Goal: Information Seeking & Learning: Learn about a topic

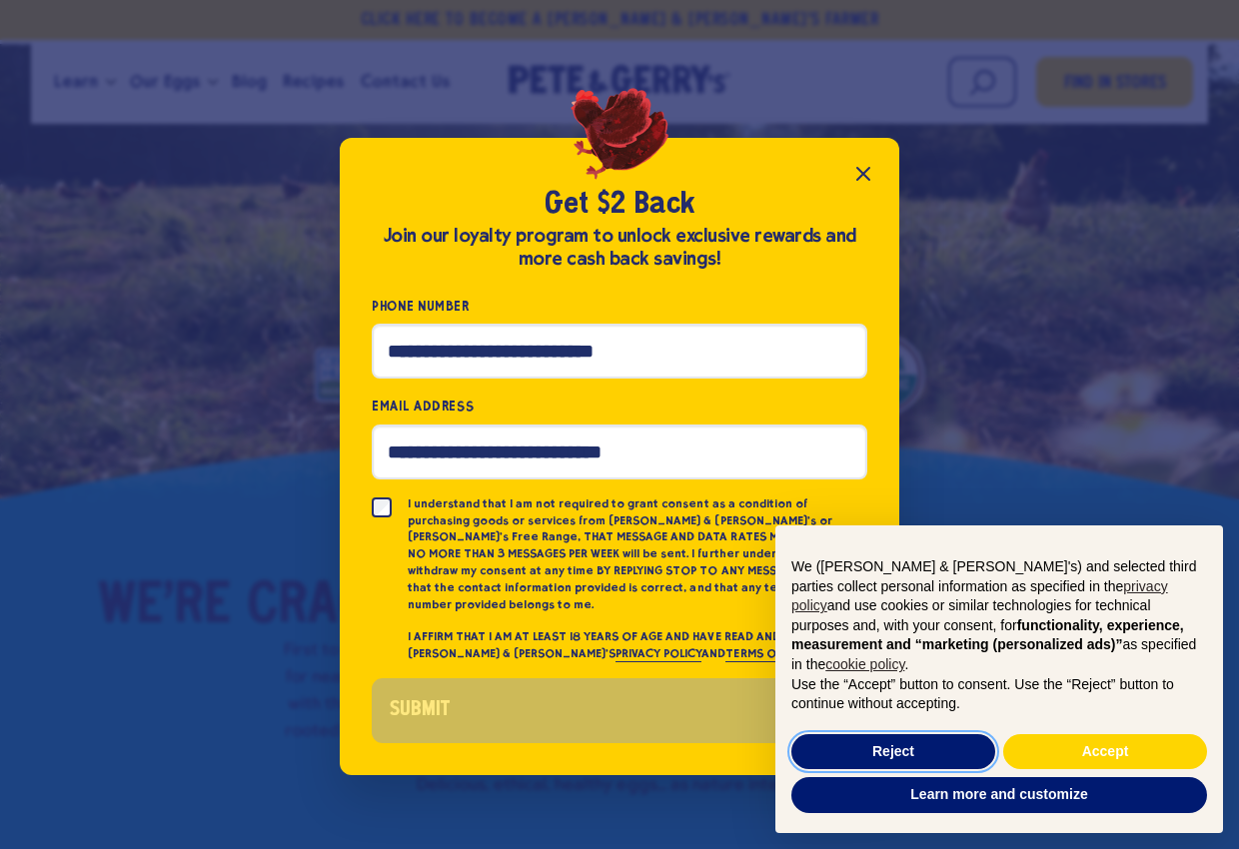
click at [838, 737] on button "Reject" at bounding box center [893, 752] width 204 height 36
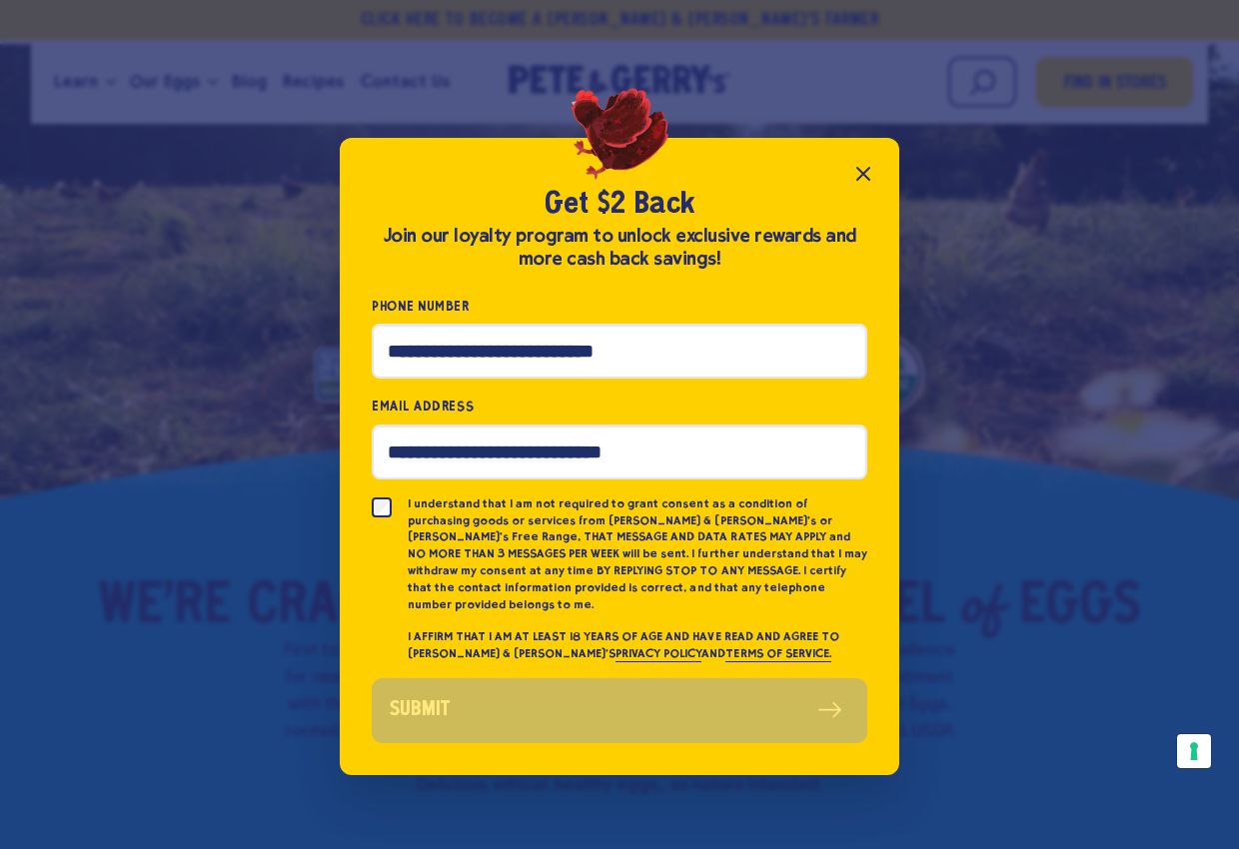
click at [899, 183] on div "Get $2 Back Join our loyalty program to unlock exclusive rewards and more cash …" at bounding box center [619, 424] width 1239 height 849
click at [855, 186] on icon "Close popup" at bounding box center [863, 174] width 24 height 24
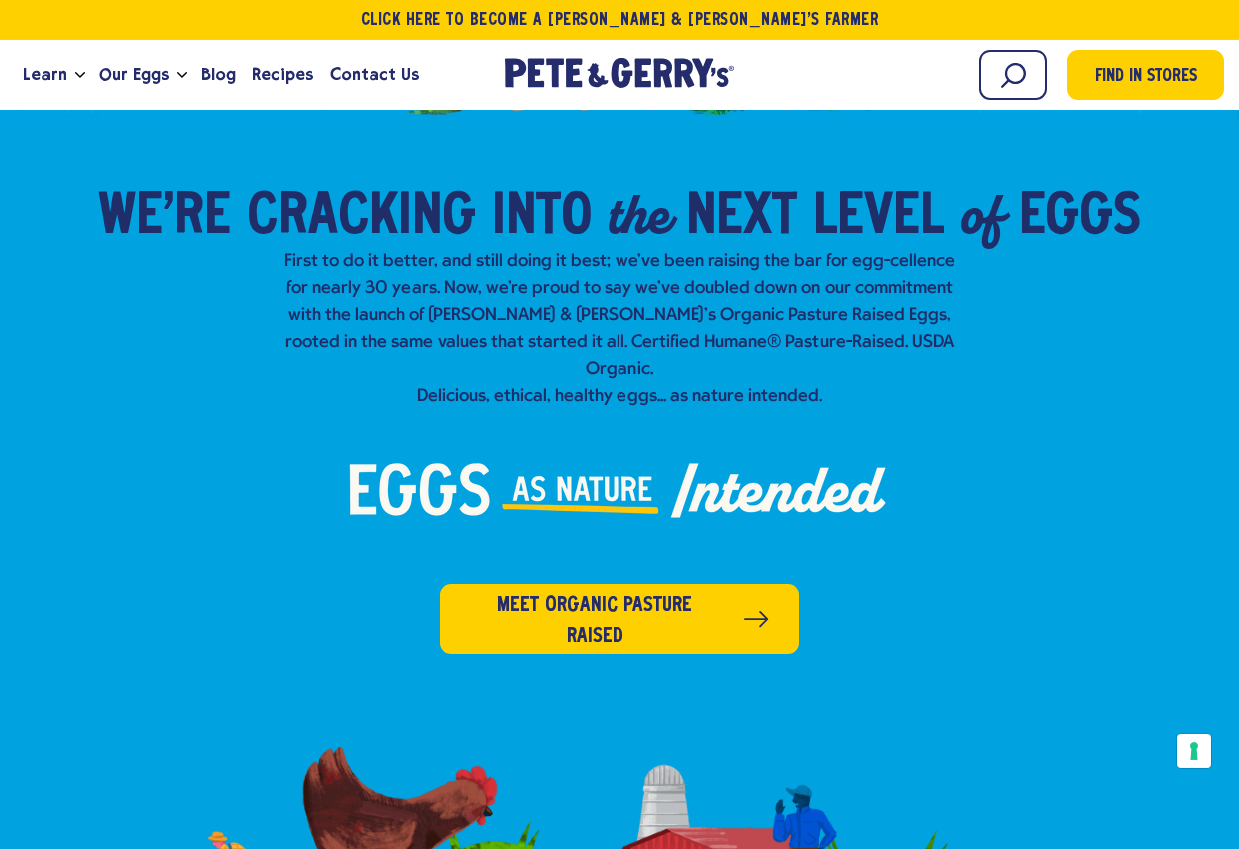
scroll to position [414, 0]
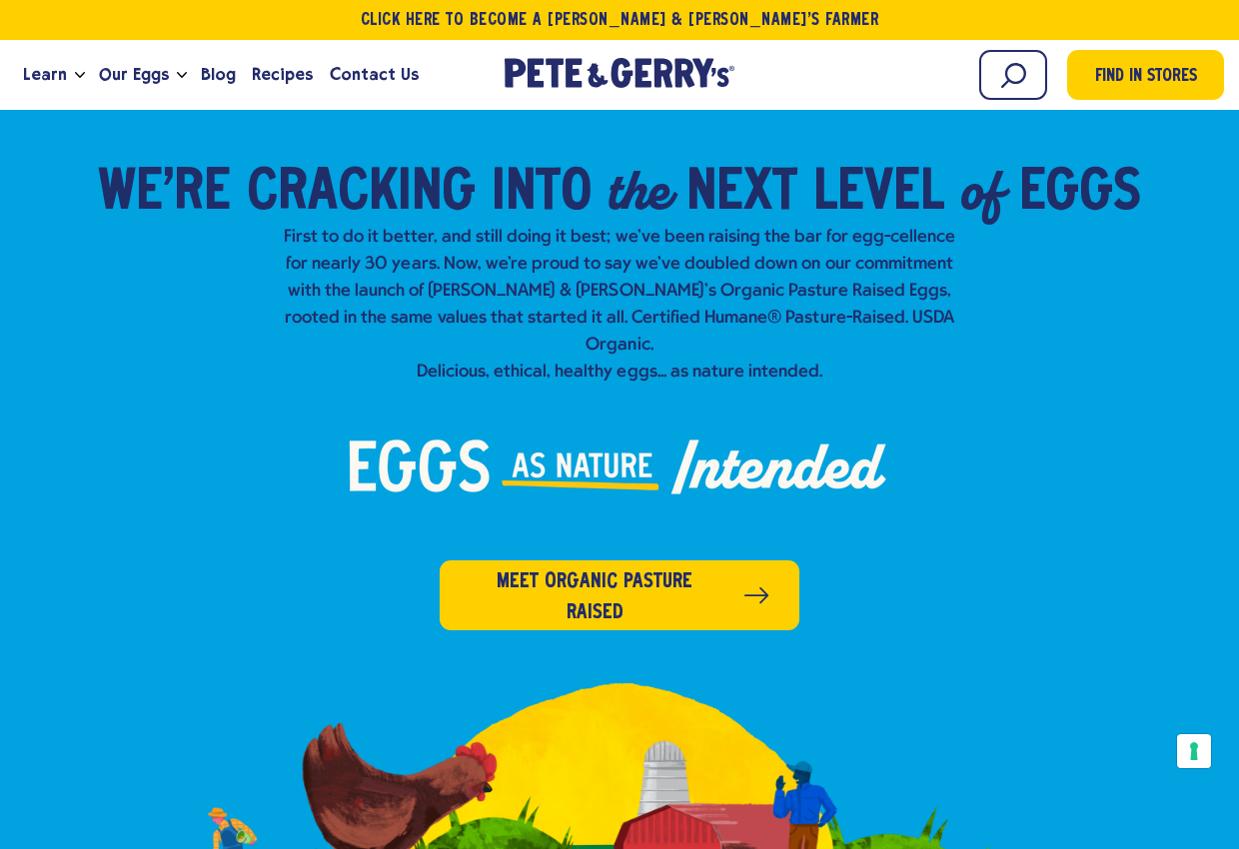
click at [525, 567] on span "Meet organic pasture raised" at bounding box center [596, 598] width 252 height 62
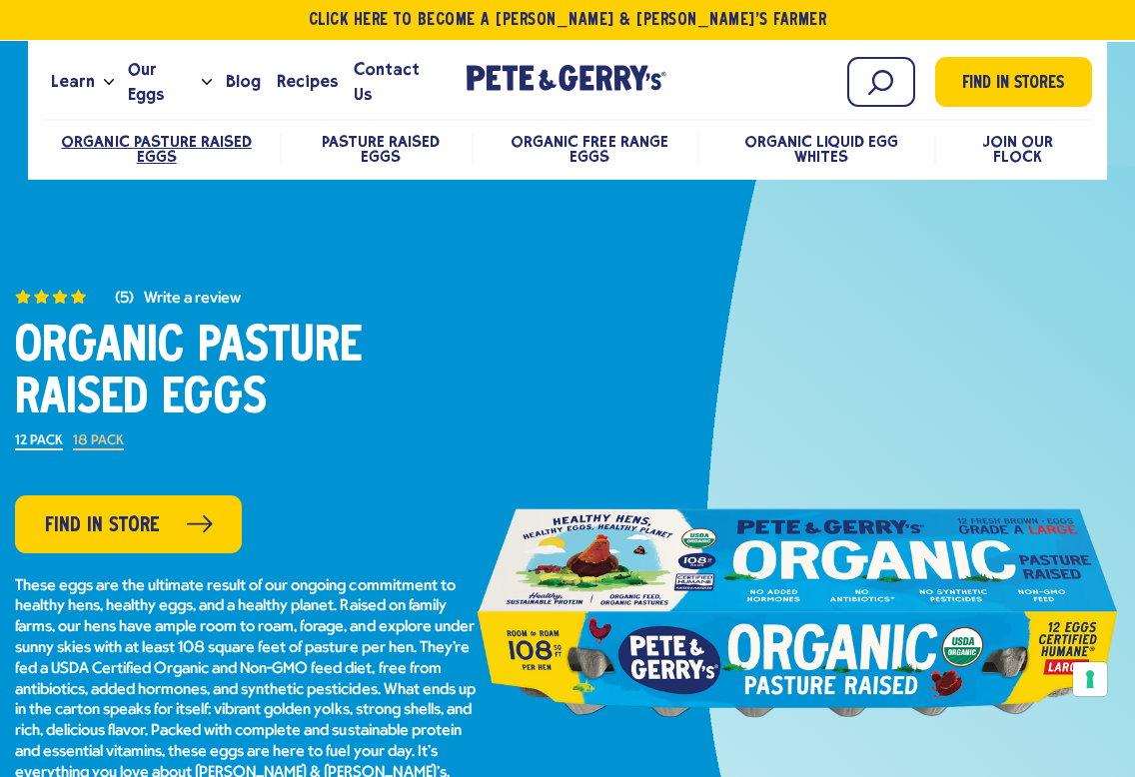
click at [1039, 82] on span "Find in Stores" at bounding box center [1013, 84] width 102 height 27
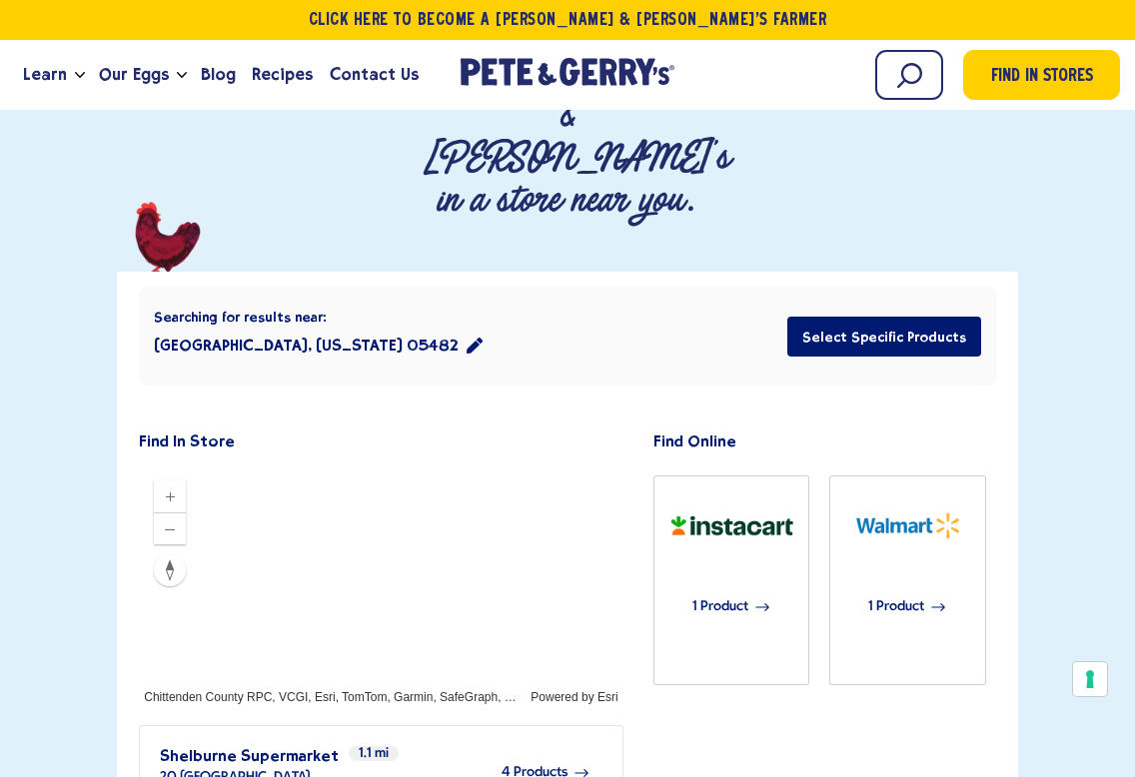
scroll to position [321, 0]
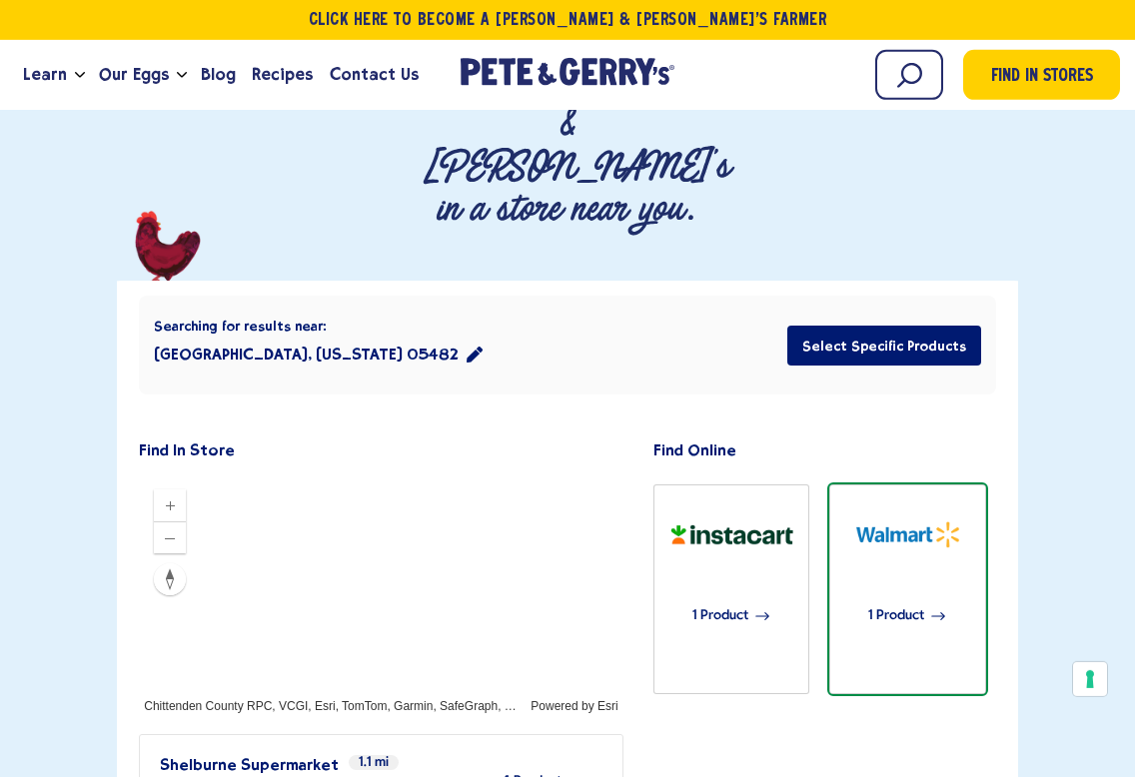
click at [929, 569] on div "1 Product" at bounding box center [907, 616] width 139 height 95
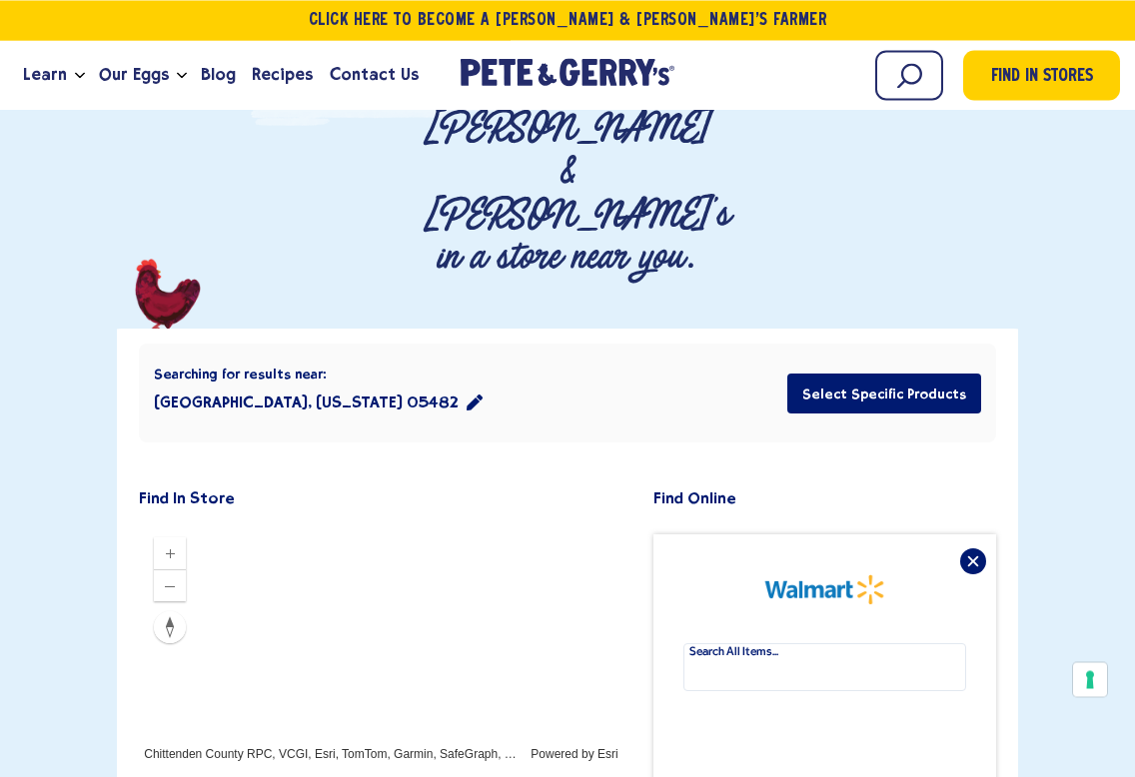
scroll to position [244, 0]
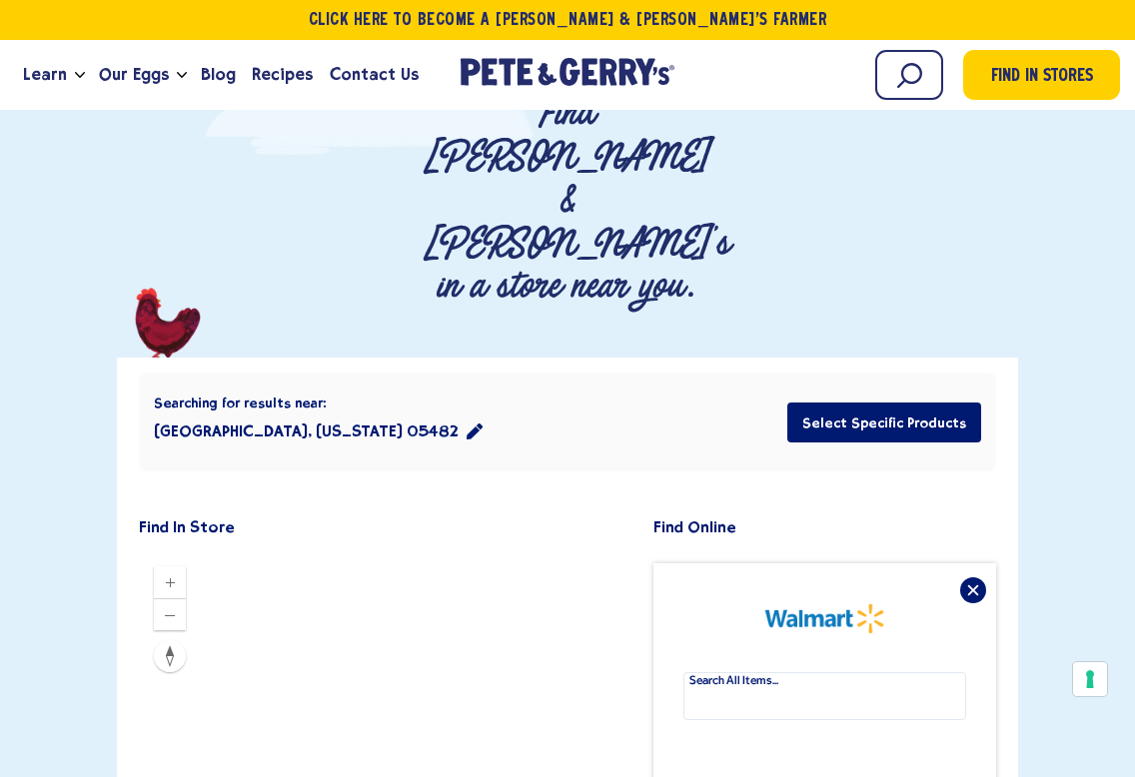
click at [687, 520] on h2 "Find Online" at bounding box center [699, 528] width 93 height 17
click at [140, 78] on span "Our Eggs" at bounding box center [134, 74] width 70 height 25
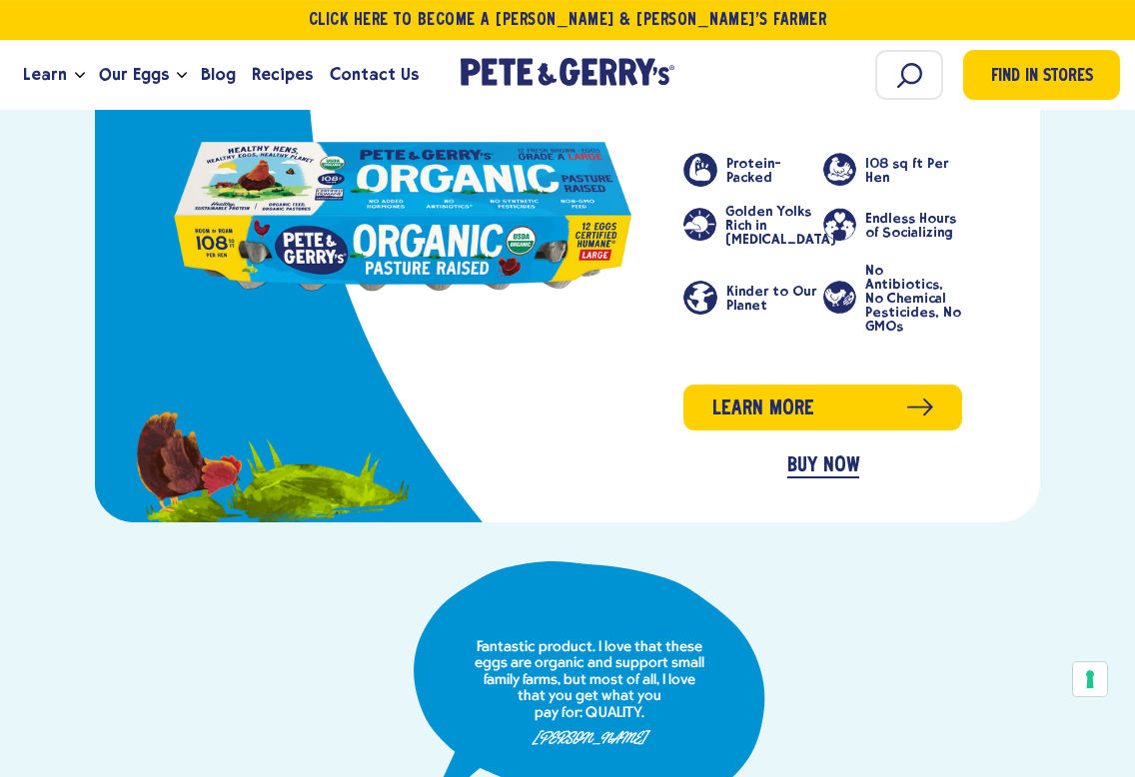
scroll to position [1086, 0]
click at [939, 385] on link "Learn more" at bounding box center [822, 408] width 279 height 46
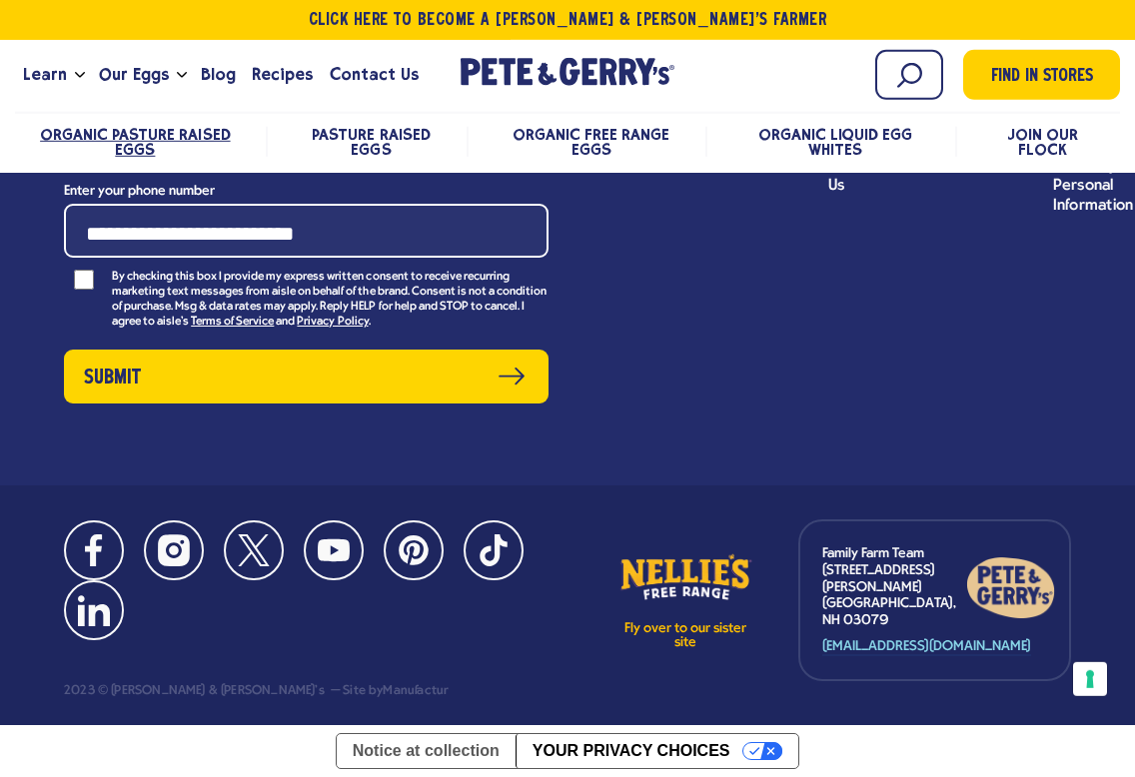
scroll to position [8347, 0]
click at [270, 83] on span "Recipes" at bounding box center [282, 74] width 61 height 25
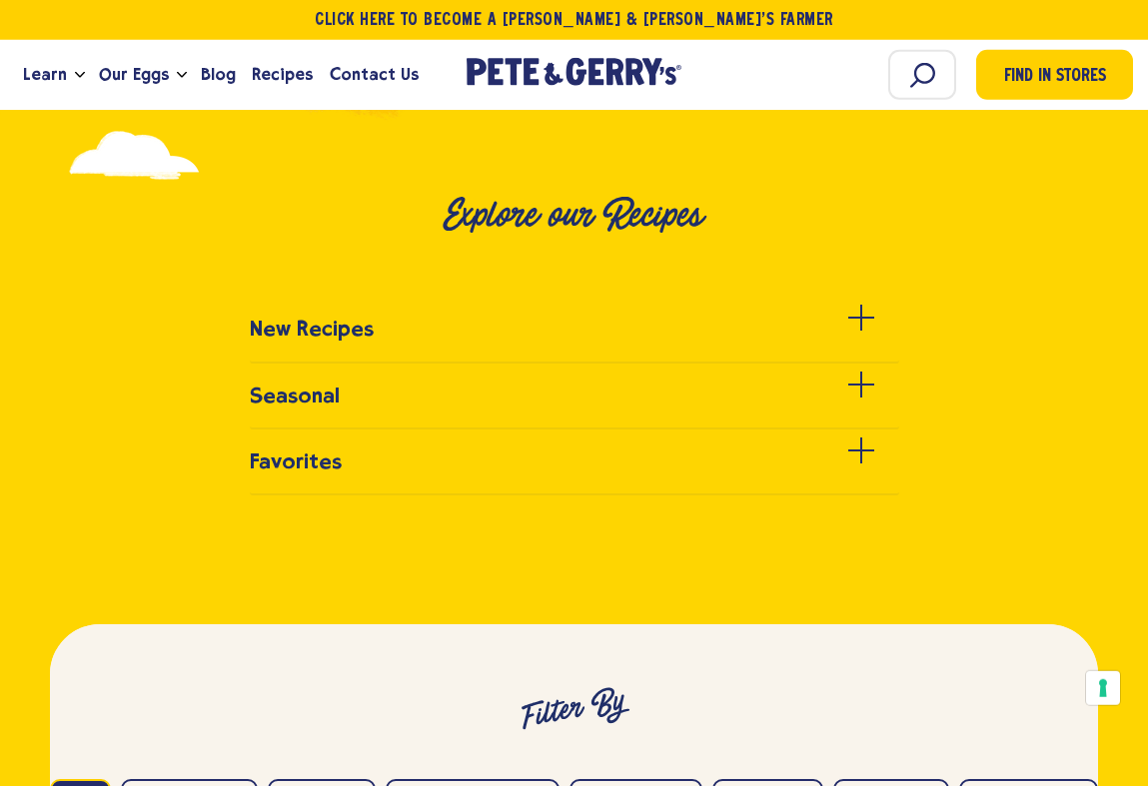
scroll to position [579, 0]
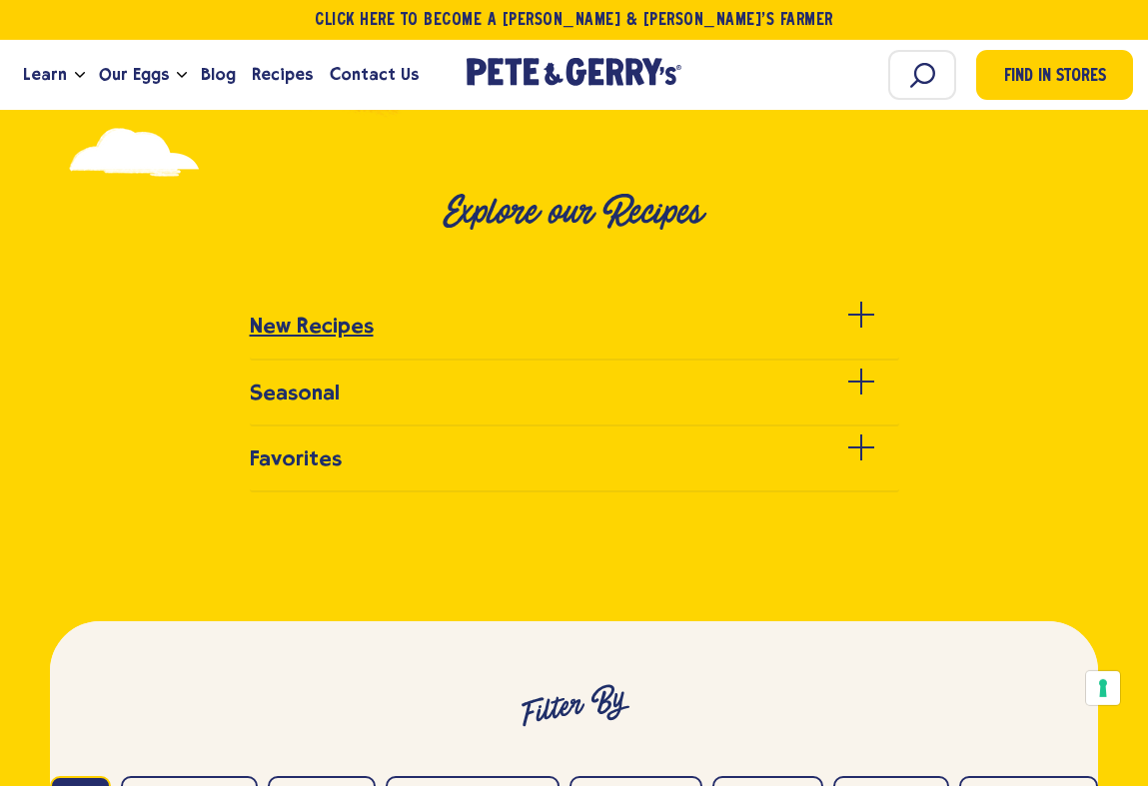
click at [301, 338] on h3 "New Recipes" at bounding box center [312, 326] width 124 height 24
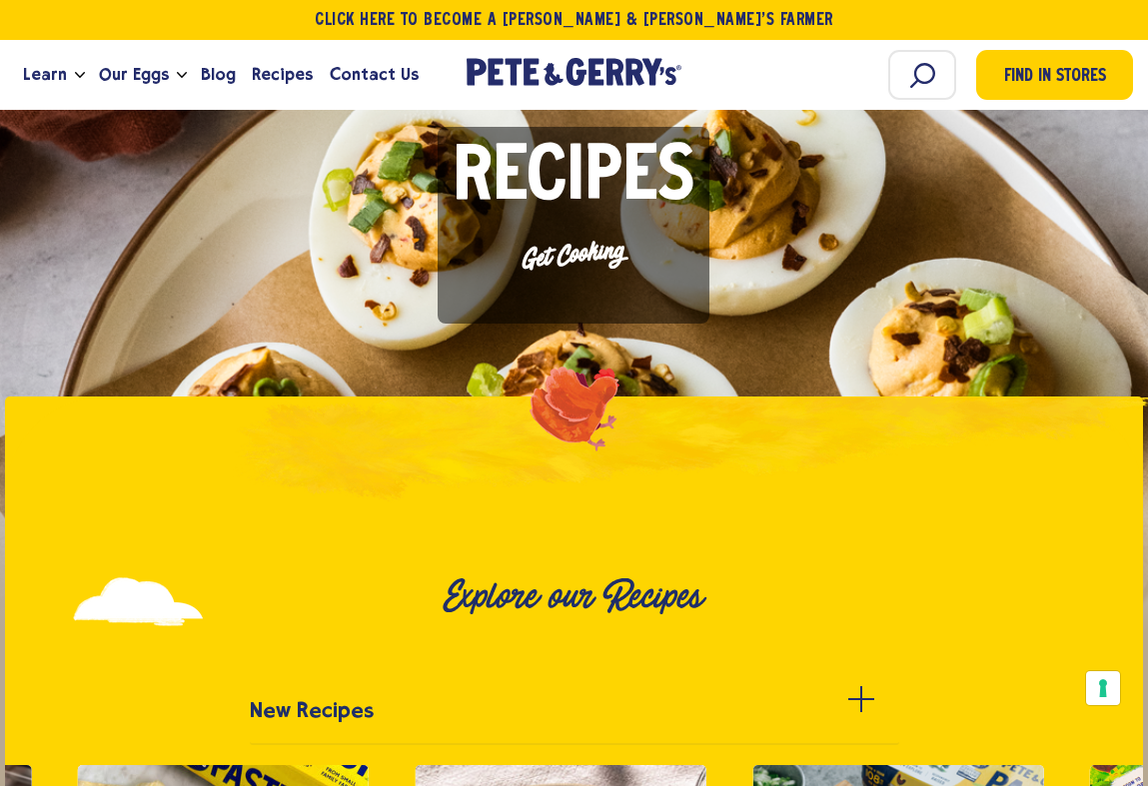
scroll to position [0, 0]
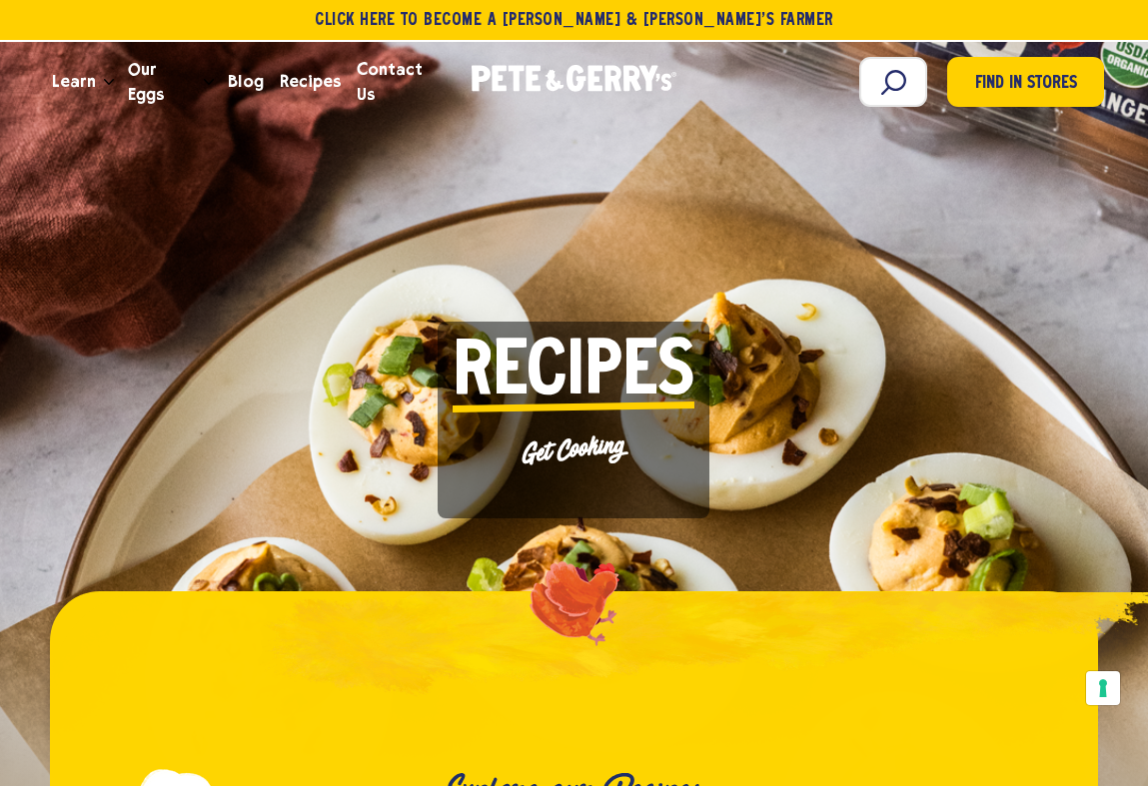
click at [91, 77] on span "Learn" at bounding box center [74, 81] width 44 height 25
click at [68, 88] on span "Learn" at bounding box center [74, 81] width 44 height 25
